Goal: Task Accomplishment & Management: Use online tool/utility

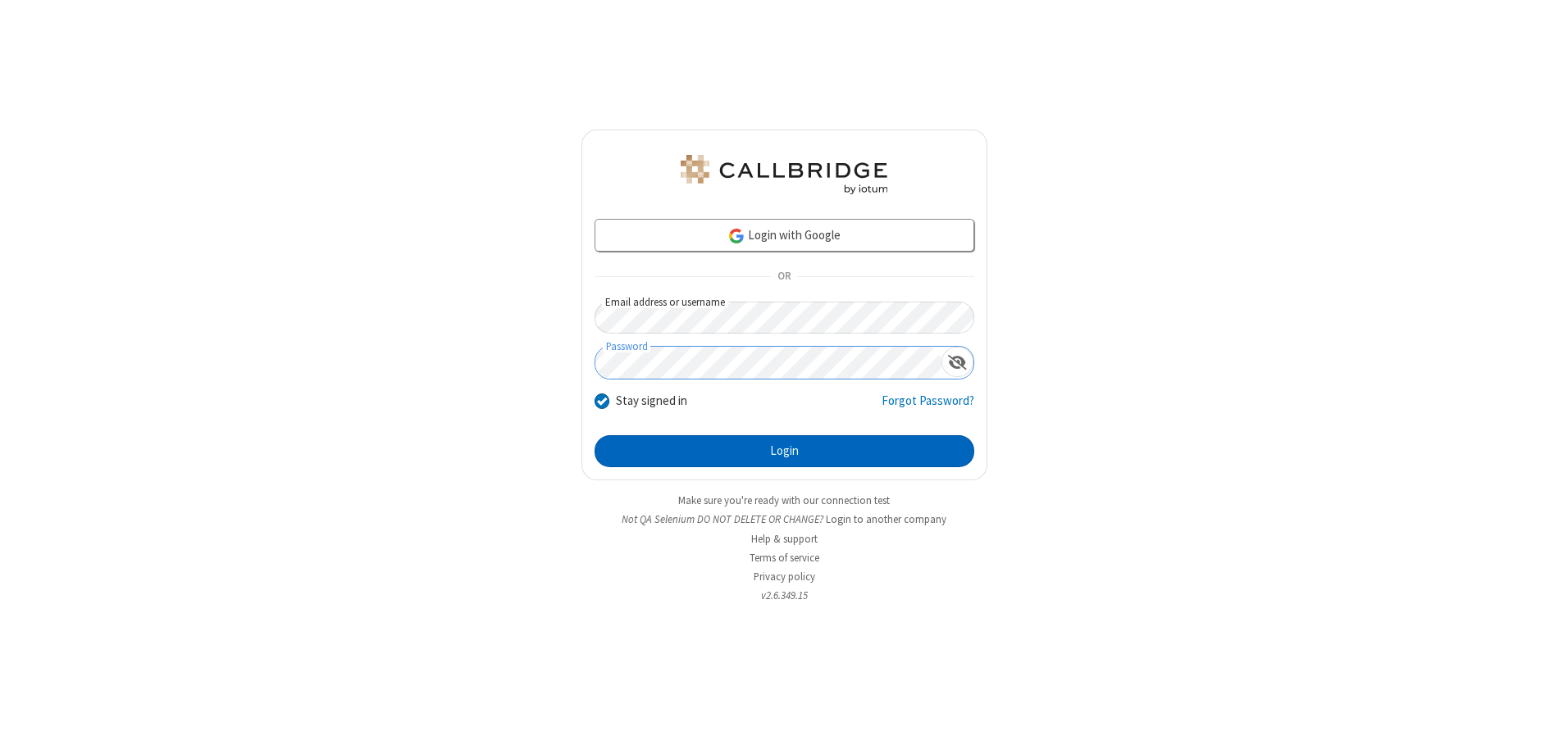
click at [784, 451] on button "Login" at bounding box center [784, 451] width 380 height 32
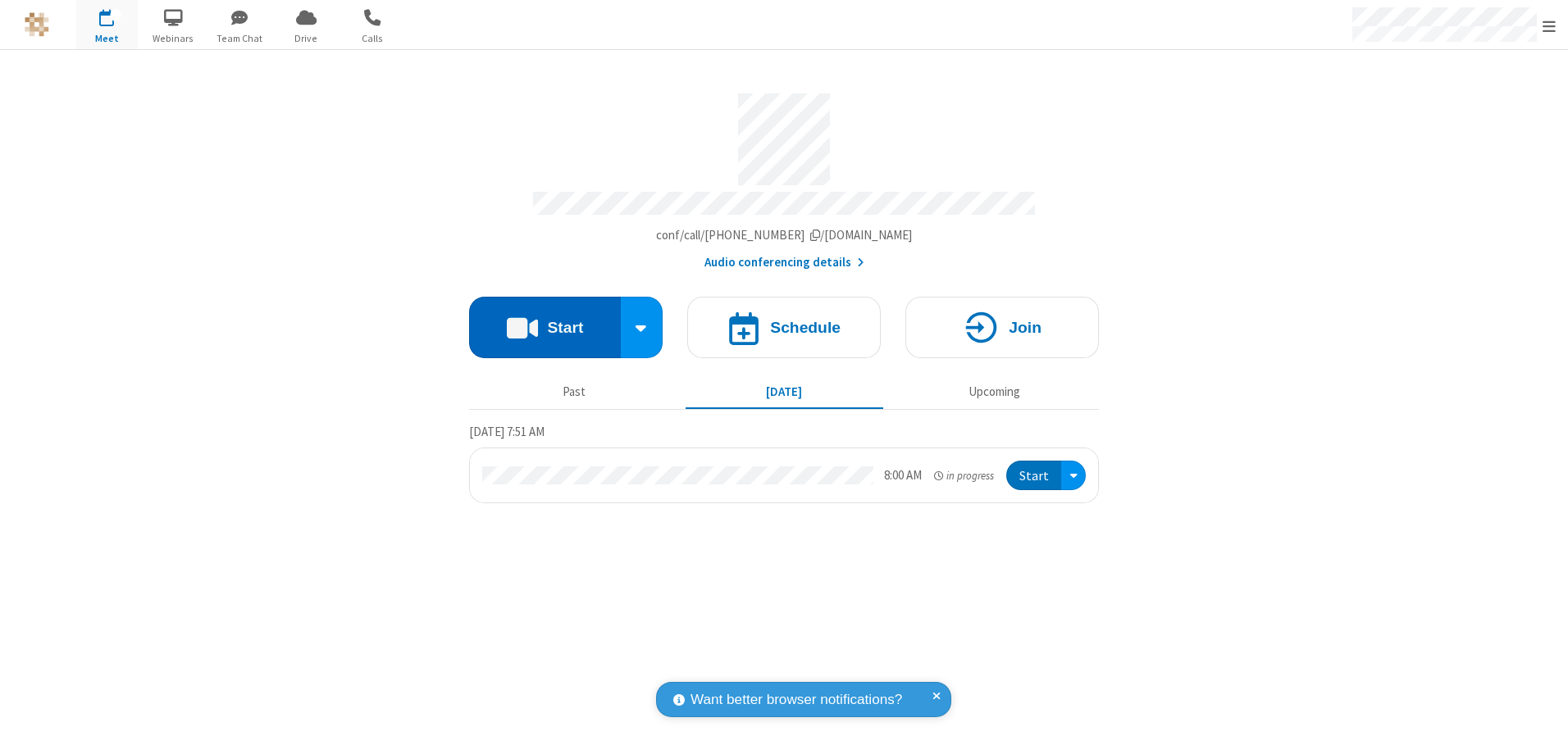
click at [544, 322] on button "Start" at bounding box center [545, 327] width 152 height 61
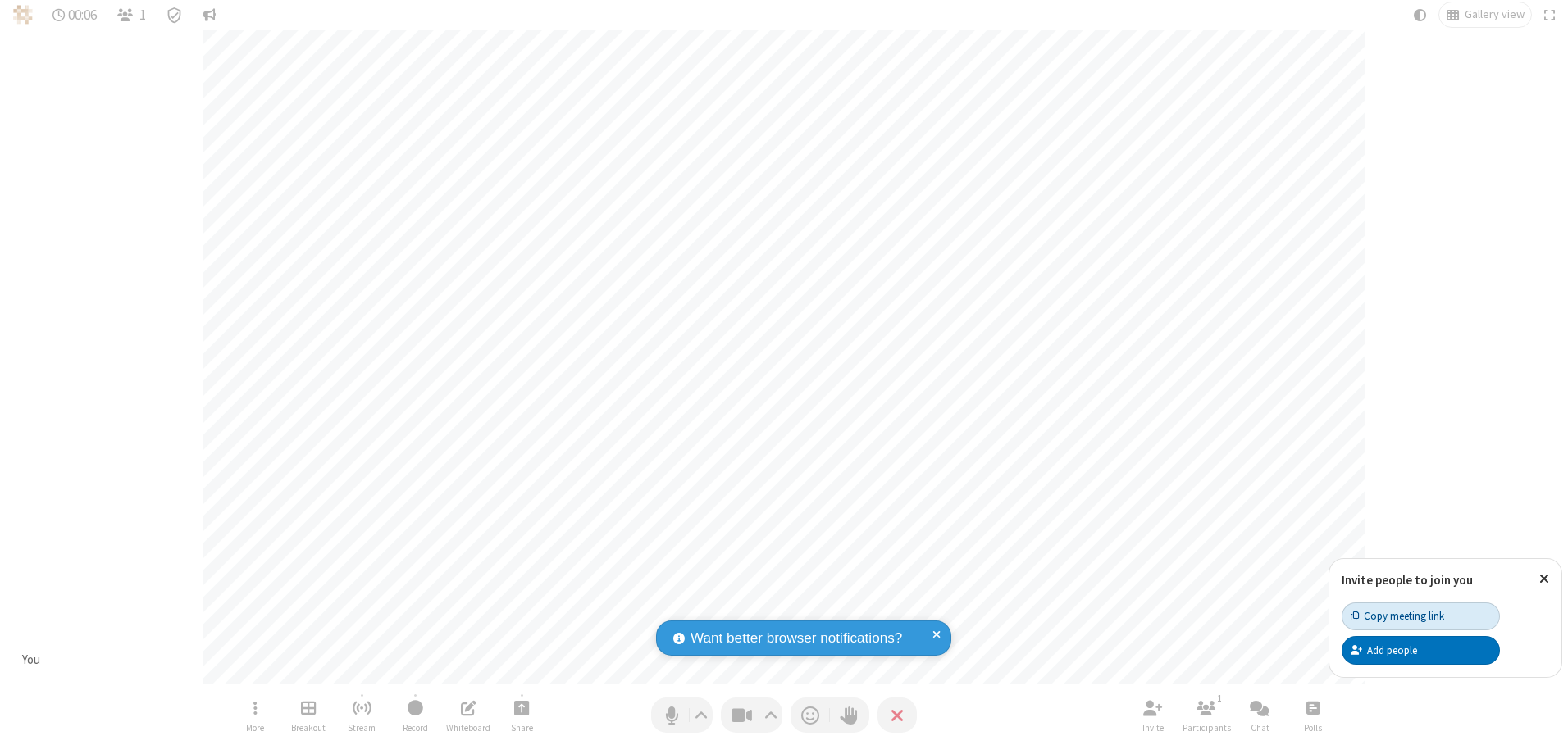
click at [1420, 615] on div "Copy meeting link" at bounding box center [1397, 615] width 94 height 16
